Goal: Information Seeking & Learning: Check status

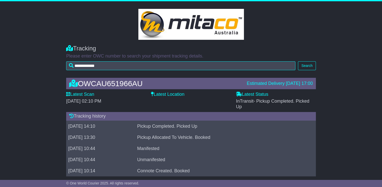
click at [28, 64] on div "**********" at bounding box center [191, 56] width 382 height 33
click at [165, 94] on label "Latest Location" at bounding box center [167, 94] width 33 height 6
click at [165, 95] on label "Latest Location" at bounding box center [167, 94] width 33 height 6
